Goal: Transaction & Acquisition: Book appointment/travel/reservation

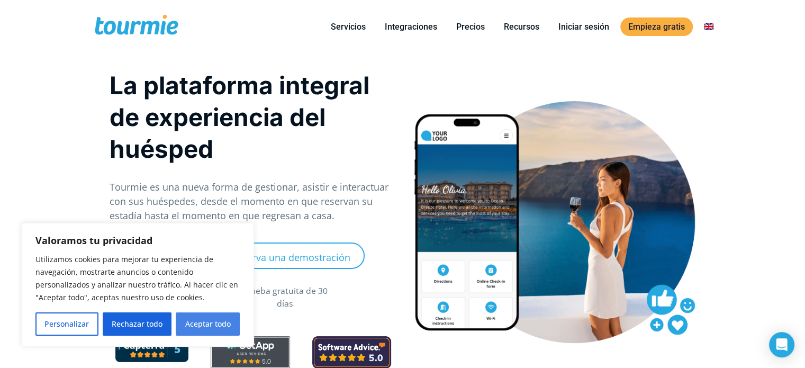
click at [218, 324] on font "Aceptar todo" at bounding box center [208, 324] width 46 height 10
checkbox input "true"
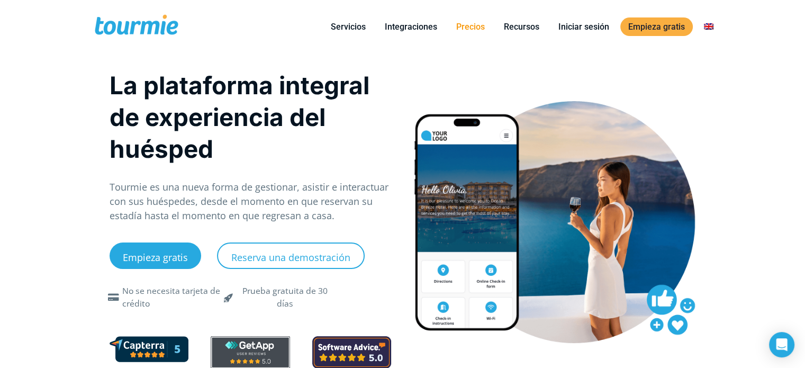
click at [473, 28] on font "Precios" at bounding box center [470, 27] width 29 height 10
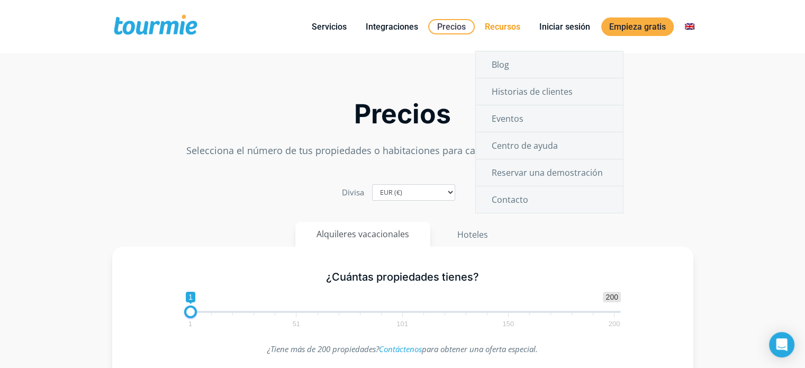
click at [495, 29] on font "Recursos" at bounding box center [502, 27] width 35 height 10
click at [521, 177] on link "Reservar una demostración" at bounding box center [549, 172] width 147 height 26
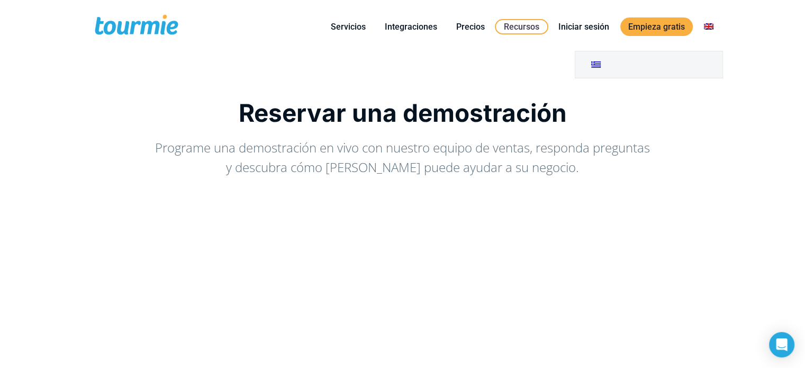
click at [709, 26] on link "Cambiar a" at bounding box center [708, 26] width 25 height 13
drag, startPoint x: 0, startPoint y: 0, endPoint x: 709, endPoint y: 26, distance: 709.1
click at [709, 26] on link "Cambiar a" at bounding box center [708, 26] width 25 height 13
click at [465, 94] on div "Reservar una demostración Programe una demostración en vivo con nuestro equipo …" at bounding box center [402, 343] width 641 height 527
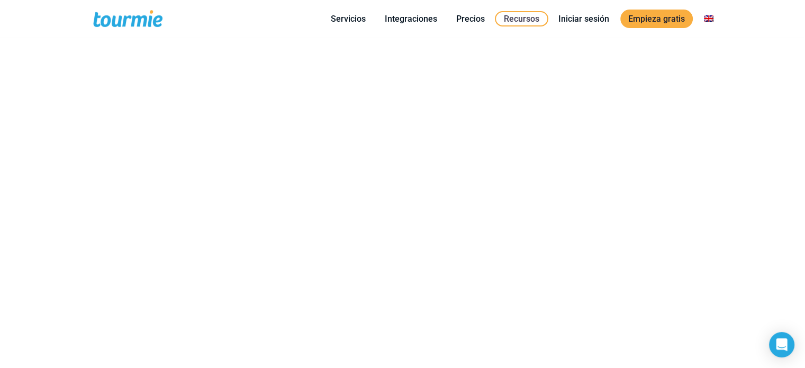
scroll to position [237, 0]
click at [108, 9] on span at bounding box center [136, 18] width 87 height 25
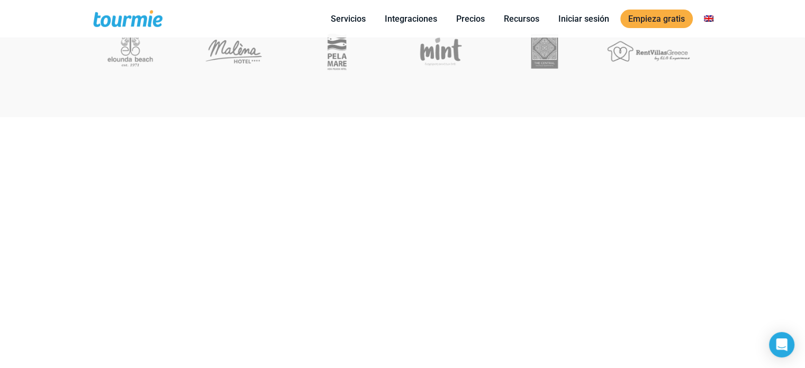
scroll to position [446, 0]
